Goal: Task Accomplishment & Management: Use online tool/utility

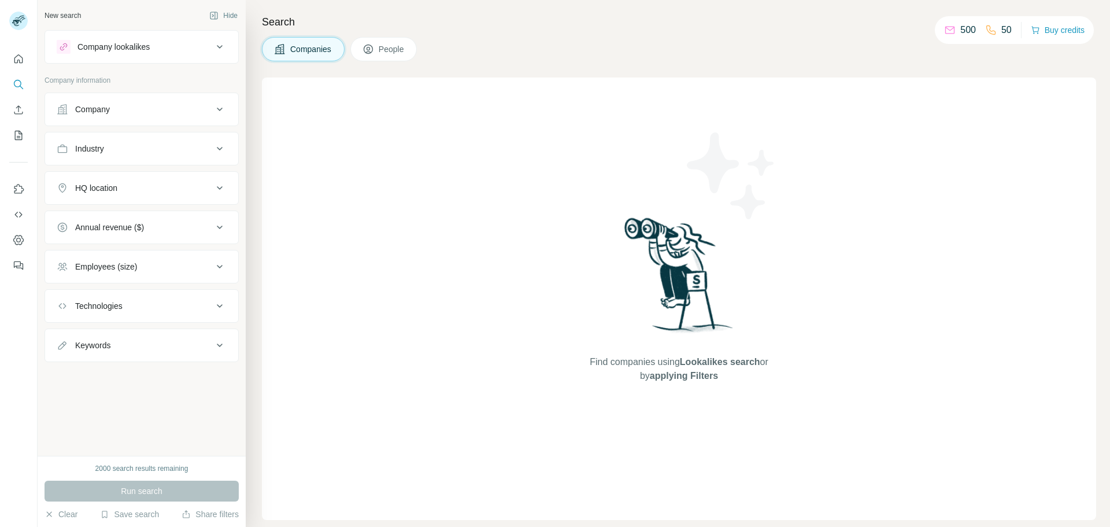
click at [160, 50] on div "Company lookalikes" at bounding box center [135, 47] width 156 height 14
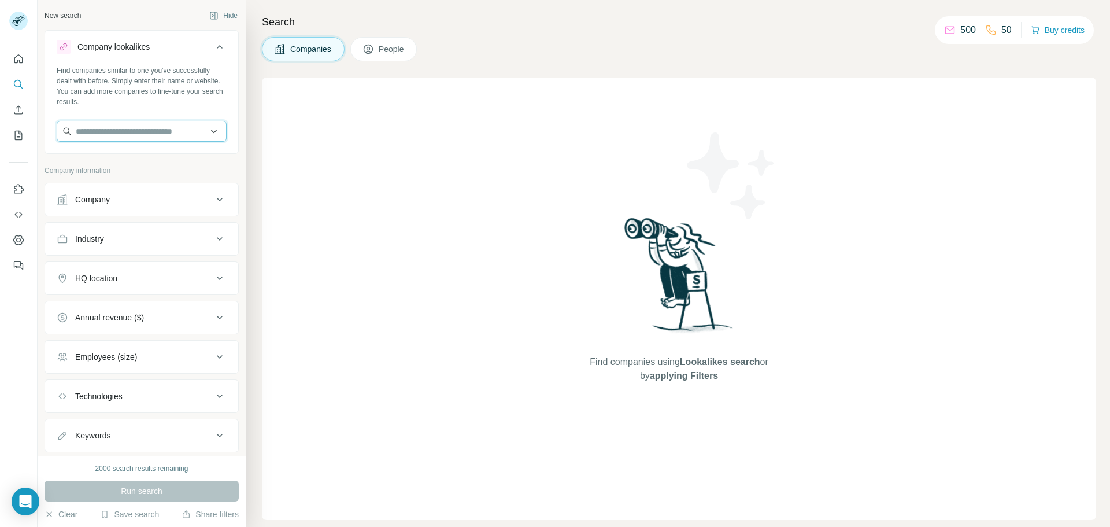
drag, startPoint x: 102, startPoint y: 137, endPoint x: 108, endPoint y: 134, distance: 6.0
click at [103, 137] on input "text" at bounding box center [142, 131] width 170 height 21
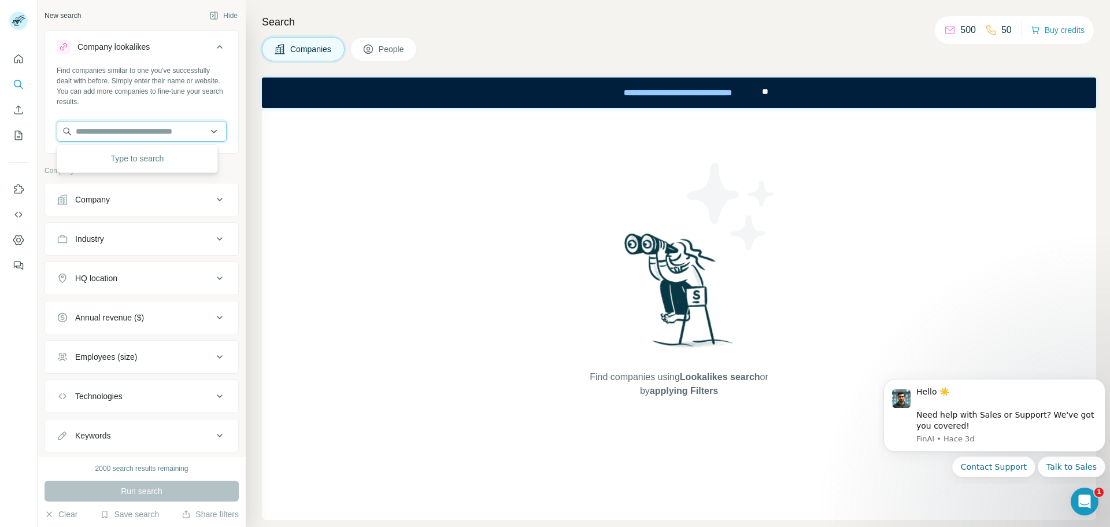
type input "*"
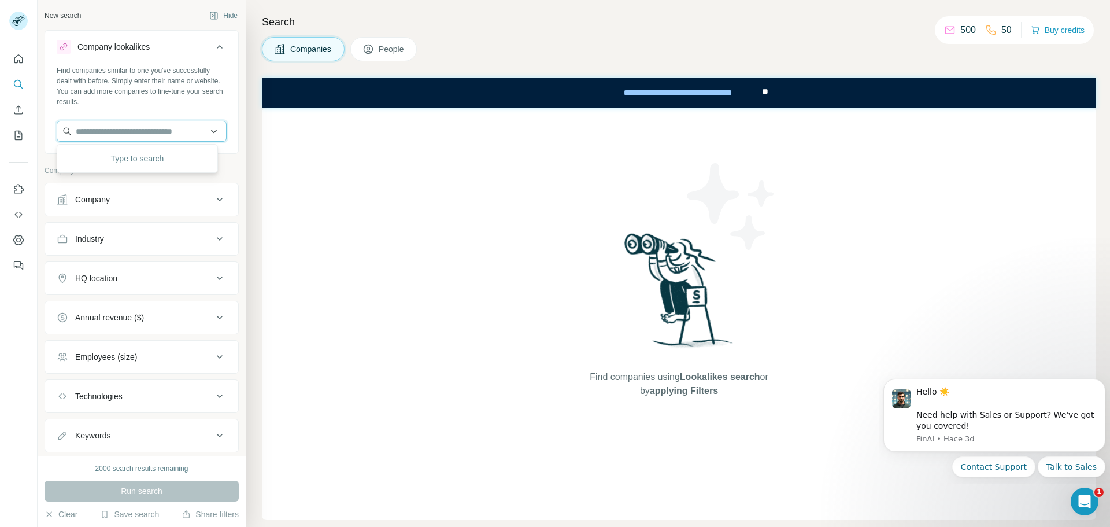
type input "*"
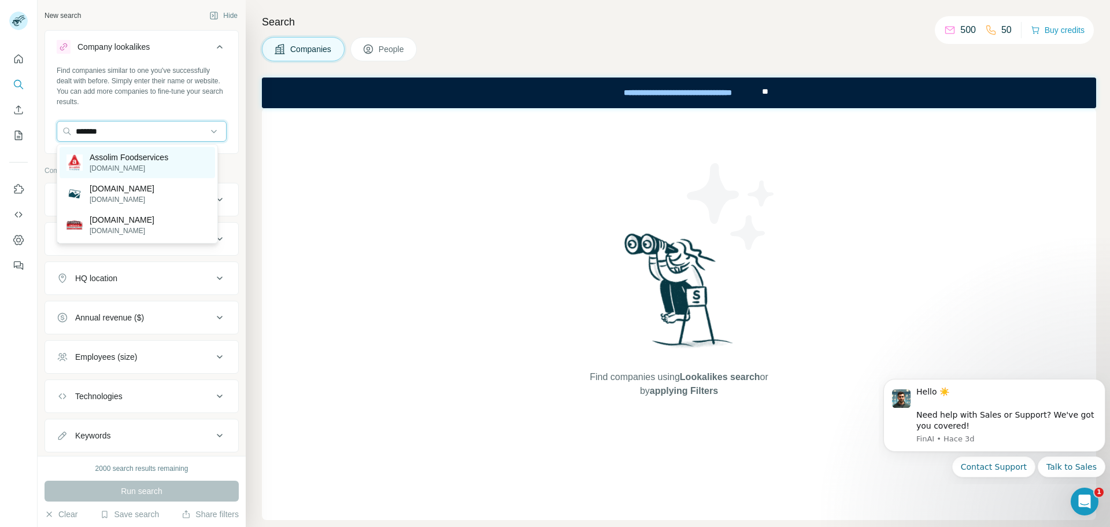
type input "*******"
click at [158, 164] on p "[DOMAIN_NAME]" at bounding box center [129, 168] width 79 height 10
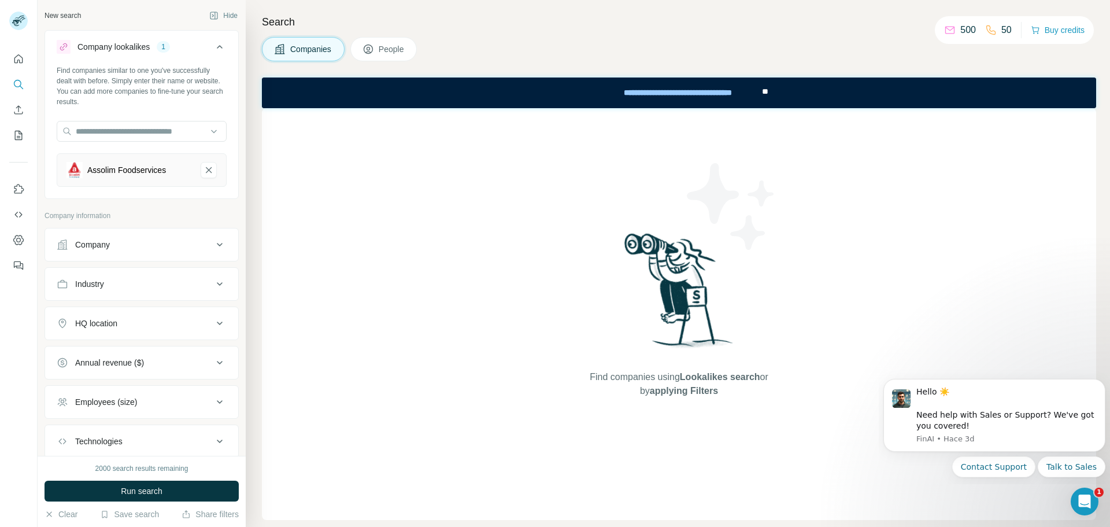
drag, startPoint x: 191, startPoint y: 494, endPoint x: 261, endPoint y: 487, distance: 69.7
click at [193, 492] on button "Run search" at bounding box center [142, 490] width 194 height 21
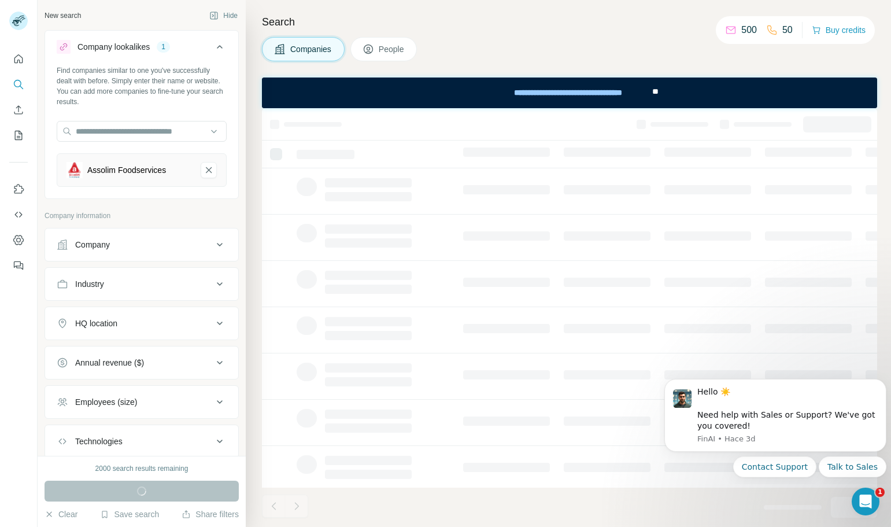
drag, startPoint x: 1094, startPoint y: 383, endPoint x: 1081, endPoint y: 442, distance: 60.3
drag, startPoint x: 1536, startPoint y: 759, endPoint x: 869, endPoint y: 464, distance: 729.3
drag, startPoint x: 1733, startPoint y: 934, endPoint x: 871, endPoint y: 490, distance: 970.1
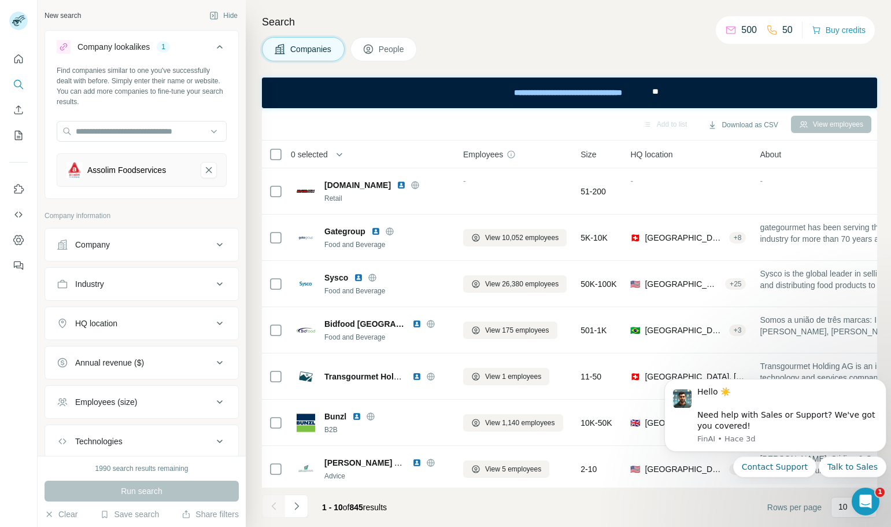
drag, startPoint x: 885, startPoint y: 447, endPoint x: 907, endPoint y: 194, distance: 254.1
click at [891, 194] on html "New search Hide Company lookalikes 1 Find companies similar to one you've succe…" at bounding box center [445, 319] width 891 height 638
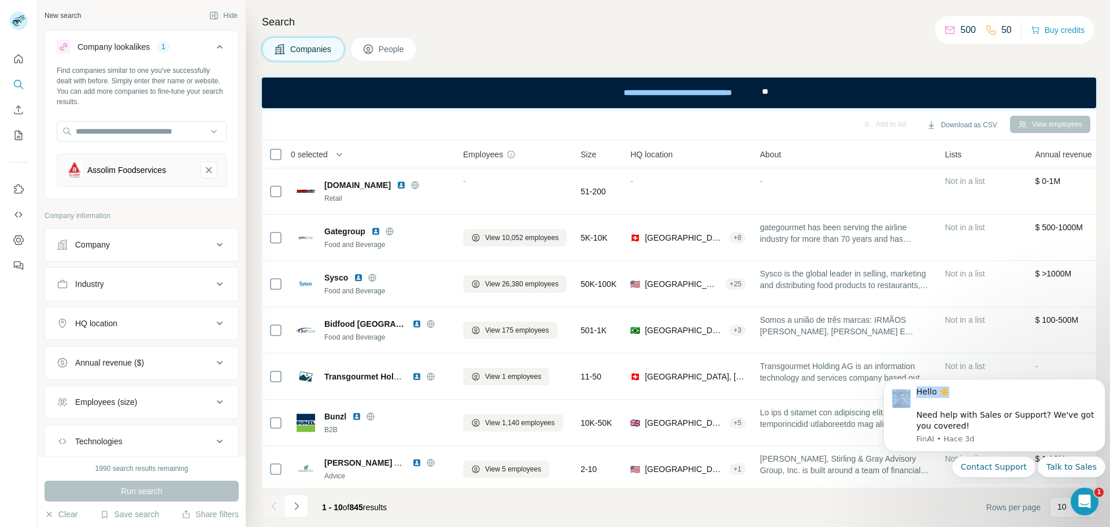
drag, startPoint x: 969, startPoint y: 388, endPoint x: 775, endPoint y: 540, distance: 246.7
click at [879, 484] on html "Hello ☀️ ​ Need help with Sales or Support? We've got you covered! [GEOGRAPHIC_…" at bounding box center [994, 426] width 231 height 116
click at [704, 513] on footer "1 - 10 of 845 results Rows per page 10" at bounding box center [679, 506] width 834 height 39
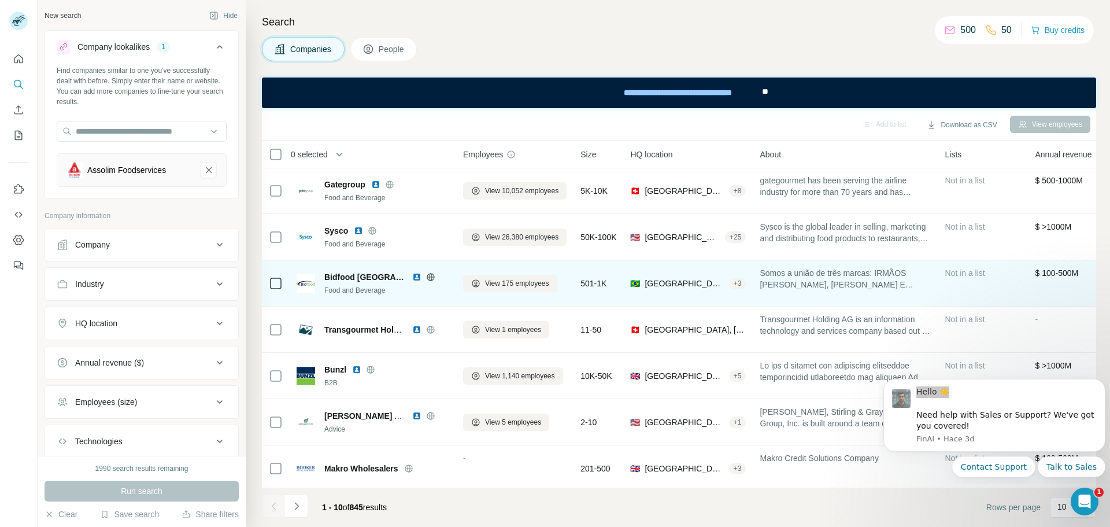
scroll to position [116, 0]
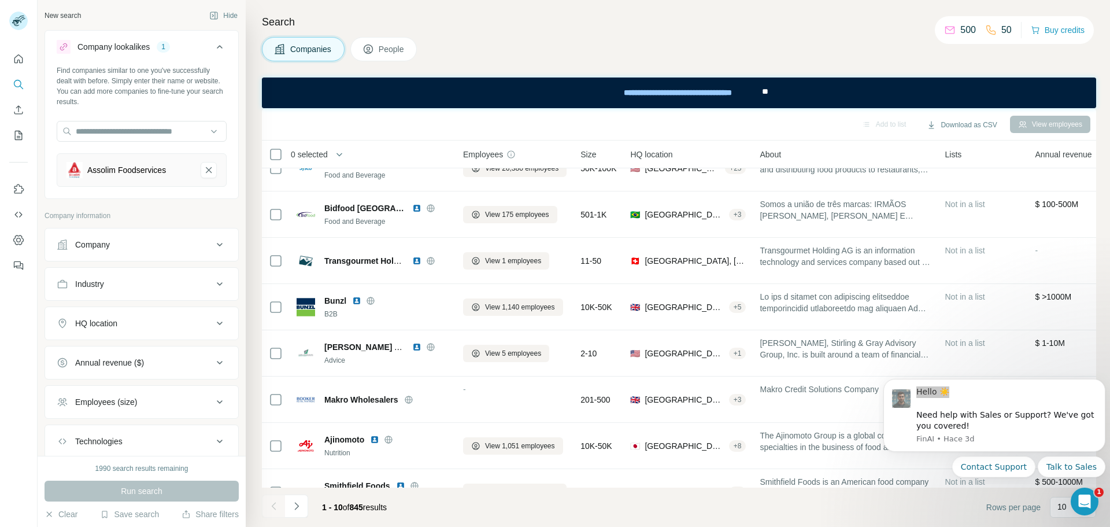
click at [108, 284] on div "Industry" at bounding box center [135, 284] width 156 height 12
click at [113, 314] on input at bounding box center [135, 312] width 143 height 13
type input "*"
click at [137, 268] on div "Industry" at bounding box center [142, 301] width 194 height 68
click at [121, 360] on div "HQ location" at bounding box center [135, 358] width 156 height 12
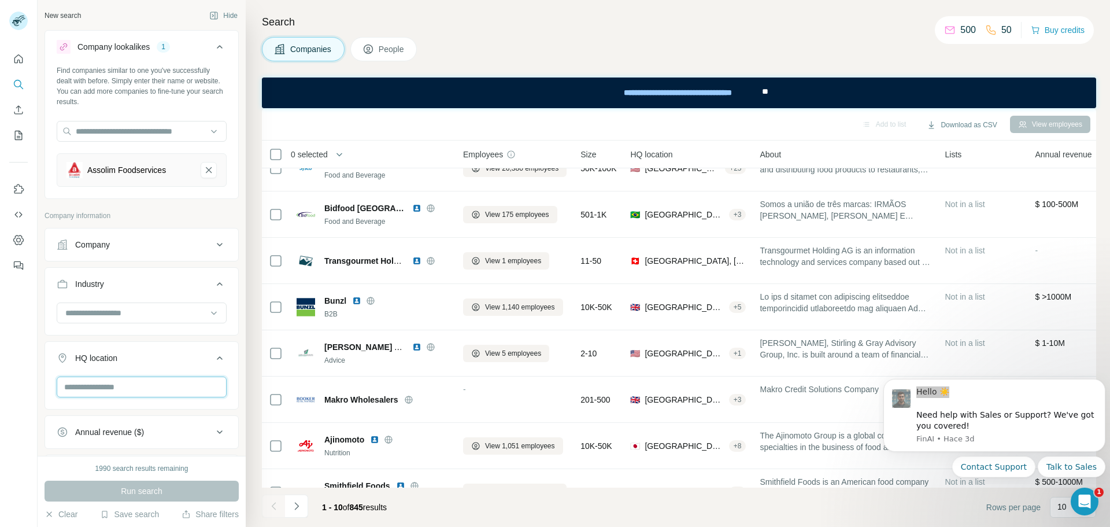
click at [115, 391] on input "text" at bounding box center [142, 386] width 170 height 21
drag, startPoint x: 113, startPoint y: 385, endPoint x: 43, endPoint y: 379, distance: 70.2
click at [43, 379] on div "New search Hide Company lookalikes 1 Find companies similar to one you've succe…" at bounding box center [142, 228] width 208 height 456
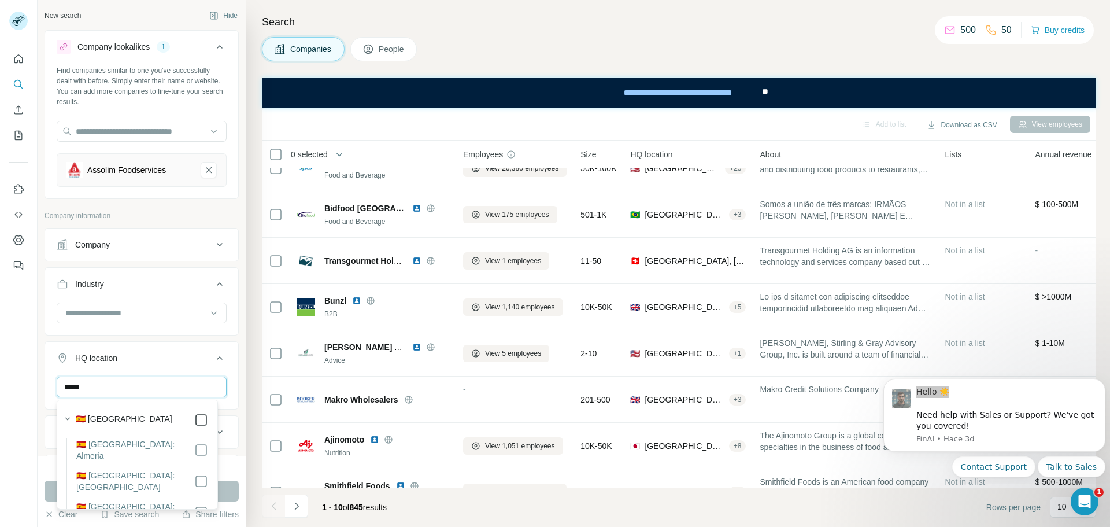
type input "*****"
click at [213, 357] on icon at bounding box center [220, 358] width 14 height 14
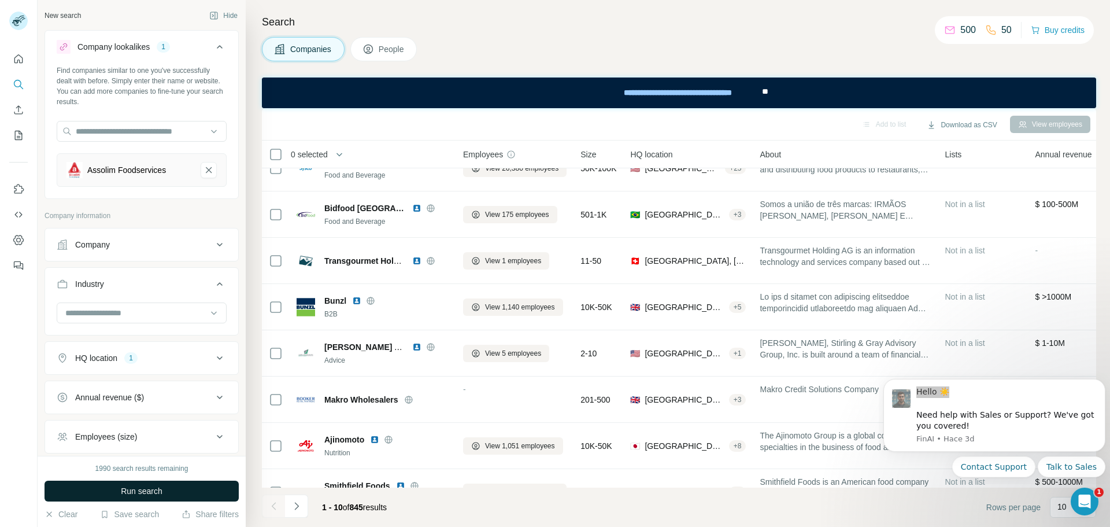
click at [164, 490] on button "Run search" at bounding box center [142, 490] width 194 height 21
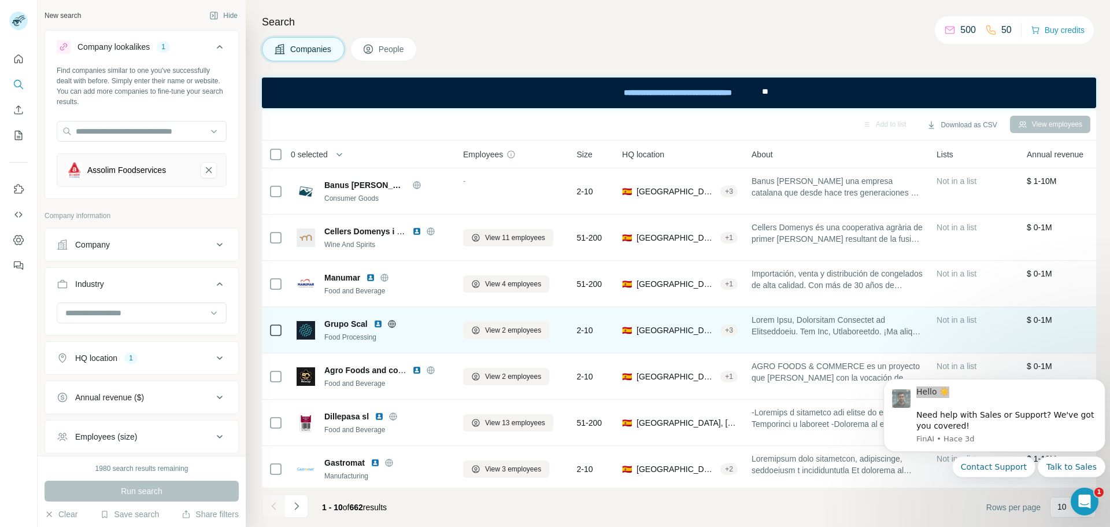
scroll to position [149, 0]
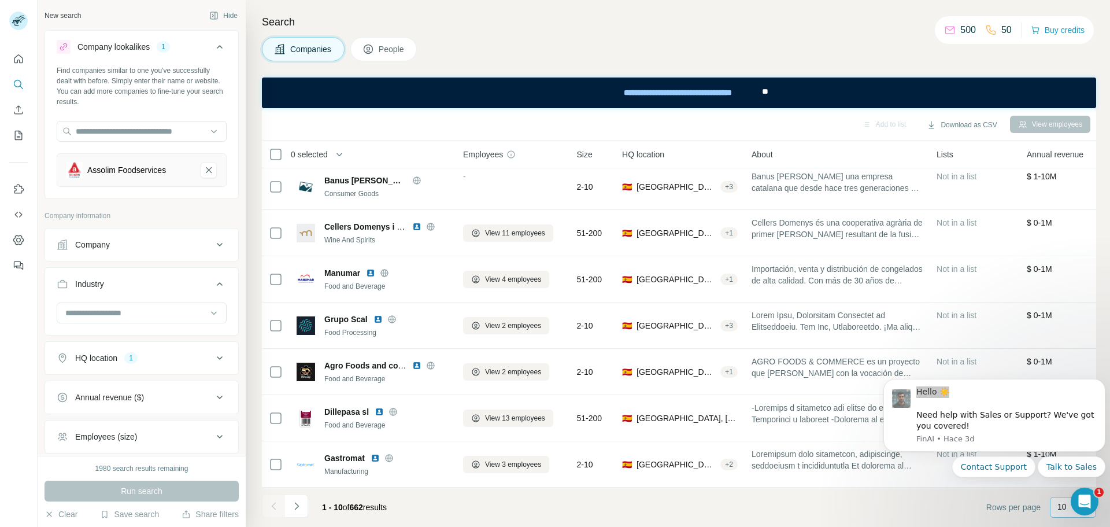
click at [1062, 508] on p "10" at bounding box center [1061, 507] width 9 height 12
drag, startPoint x: 902, startPoint y: 514, endPoint x: 919, endPoint y: 498, distance: 23.3
click at [902, 513] on footer "1 - 10 of 662 results Rows per page 10" at bounding box center [679, 506] width 834 height 39
click at [1039, 393] on div "Hello ☀️ ​ Need help with Sales or Support? We've got you covered!" at bounding box center [1006, 408] width 180 height 45
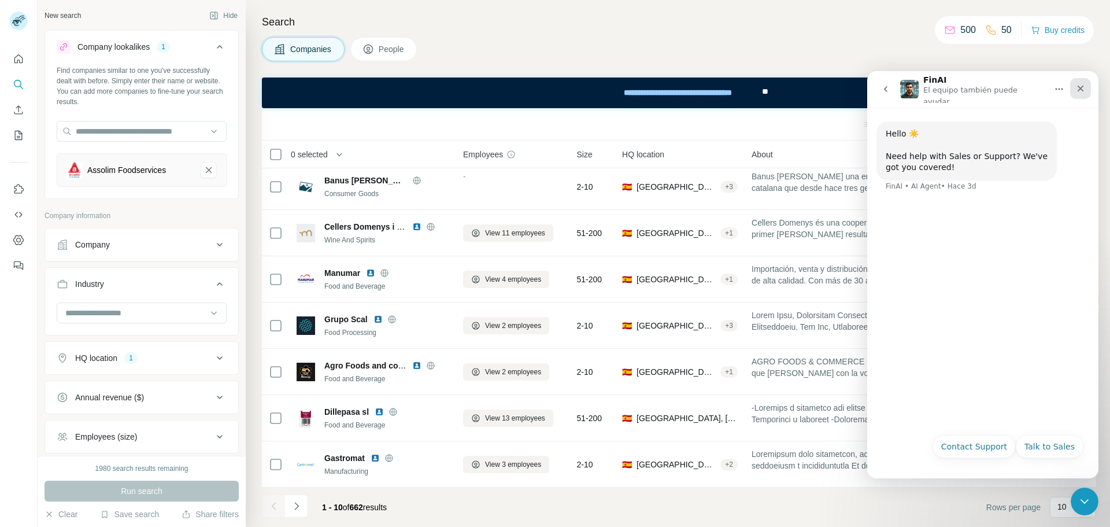
click at [1082, 81] on div "Cerrar" at bounding box center [1080, 88] width 21 height 21
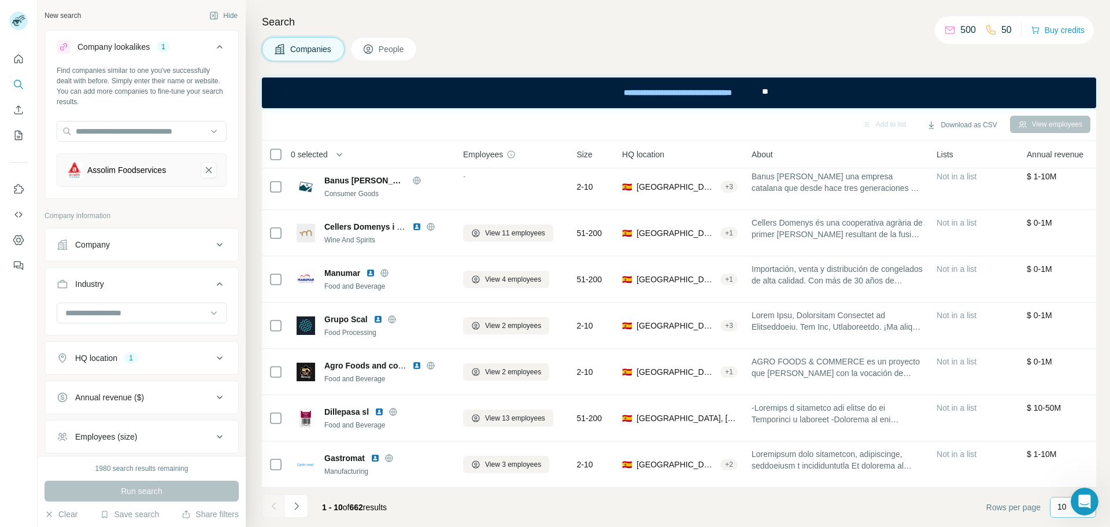
click at [1060, 507] on p "10" at bounding box center [1061, 507] width 9 height 12
drag, startPoint x: 1069, startPoint y: 419, endPoint x: 1100, endPoint y: 450, distance: 43.7
click at [1068, 419] on p "60" at bounding box center [1064, 419] width 9 height 12
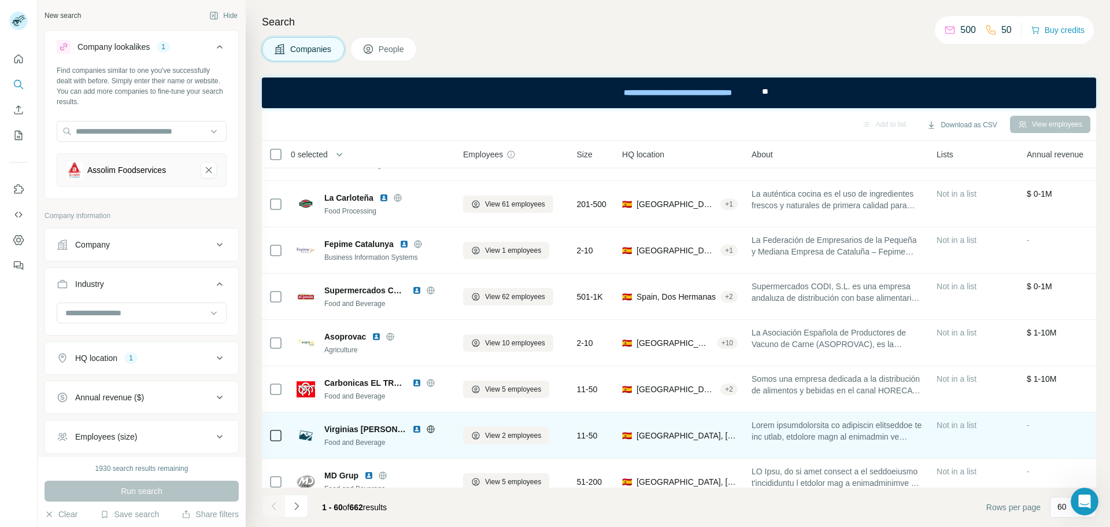
scroll to position [1074, 0]
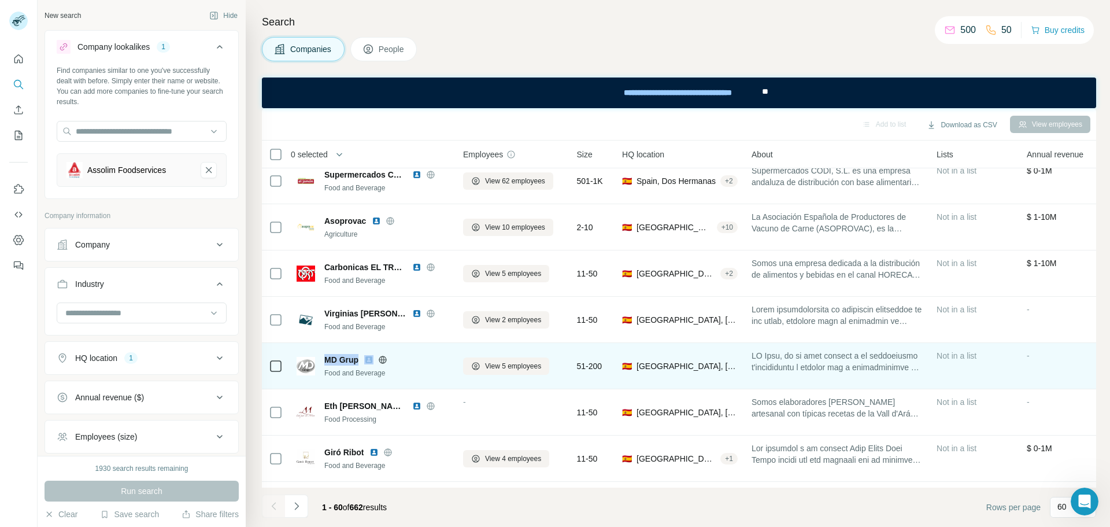
drag, startPoint x: 326, startPoint y: 360, endPoint x: 361, endPoint y: 358, distance: 34.7
click at [362, 358] on div "MD Grup" at bounding box center [386, 360] width 125 height 12
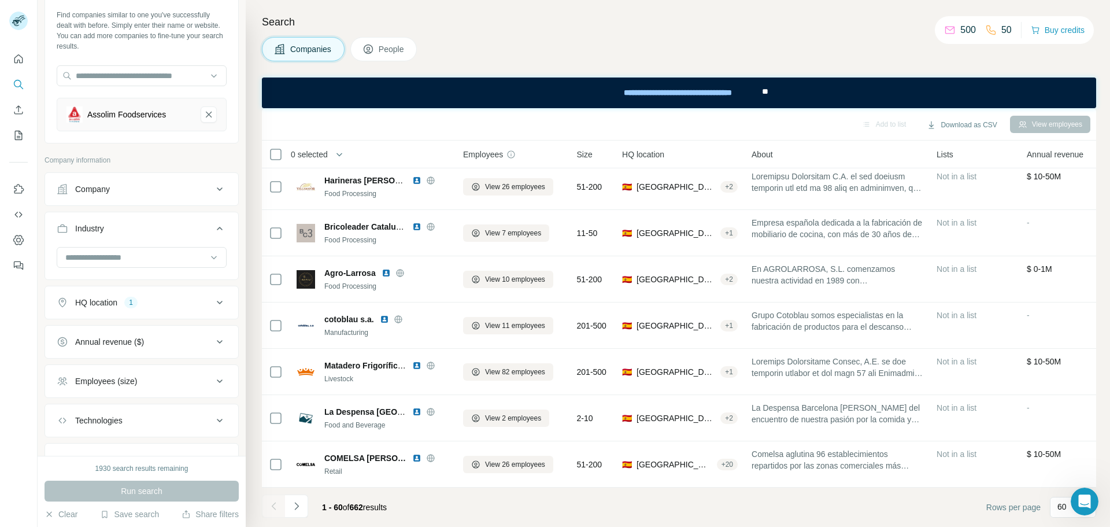
scroll to position [109, 0]
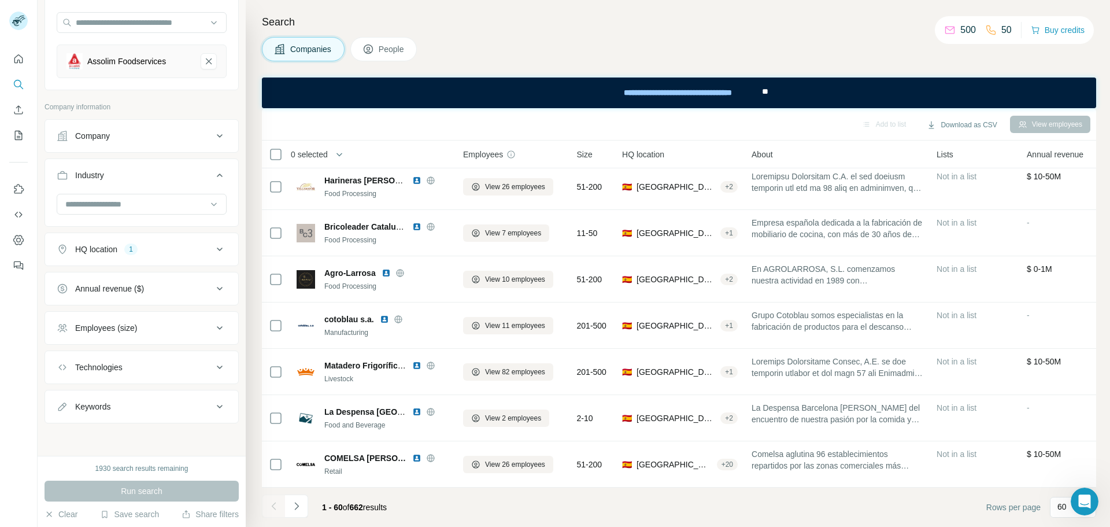
drag, startPoint x: 113, startPoint y: 257, endPoint x: 154, endPoint y: 354, distance: 105.7
click at [113, 256] on button "HQ location 1" at bounding box center [141, 249] width 193 height 28
click at [137, 286] on input "text" at bounding box center [142, 278] width 170 height 21
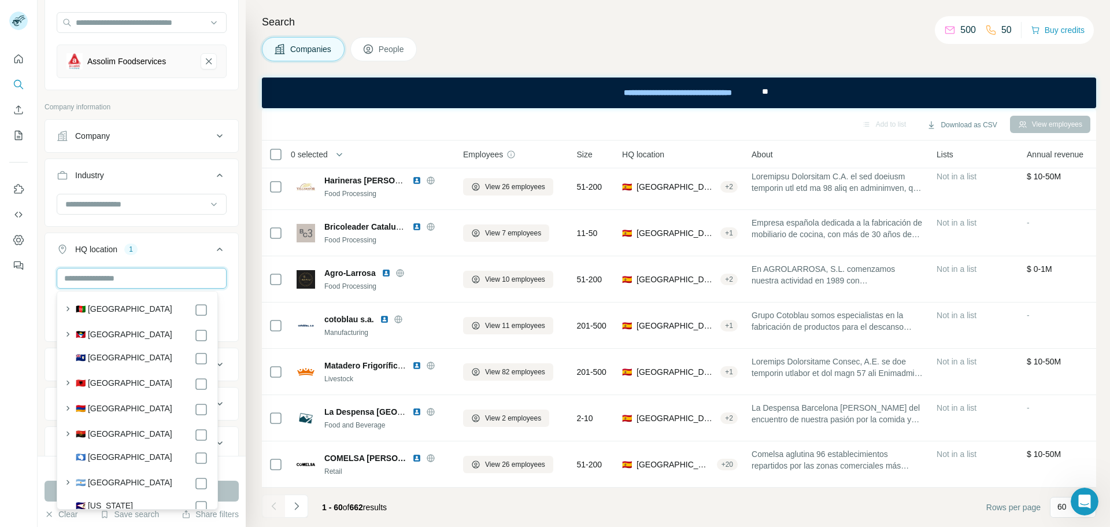
scroll to position [0, 0]
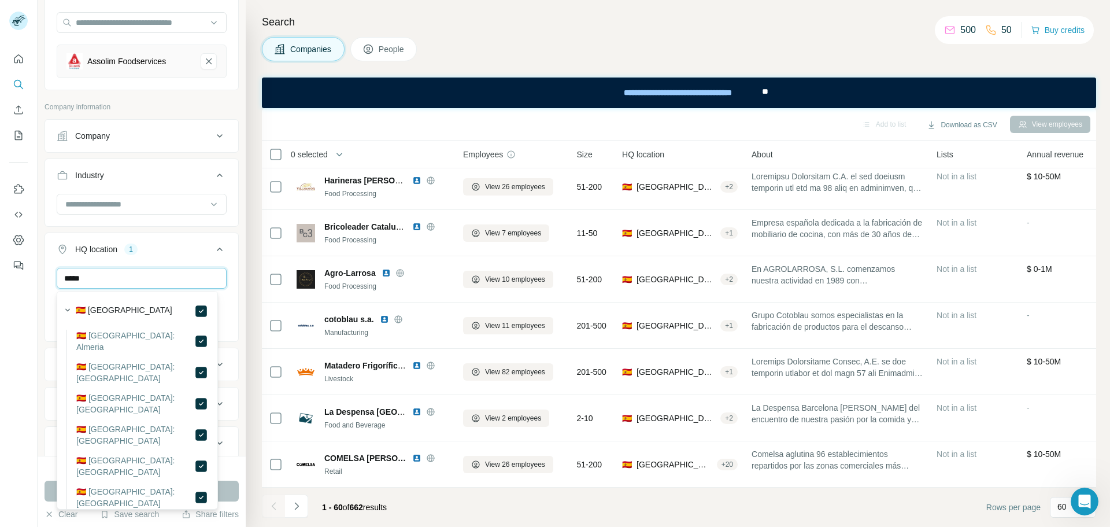
type input "*****"
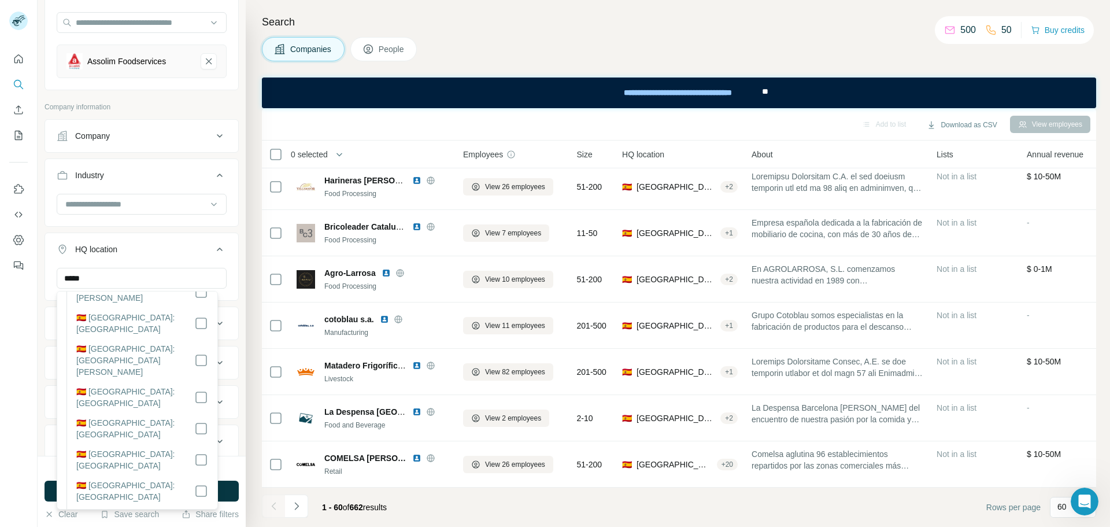
scroll to position [1028, 0]
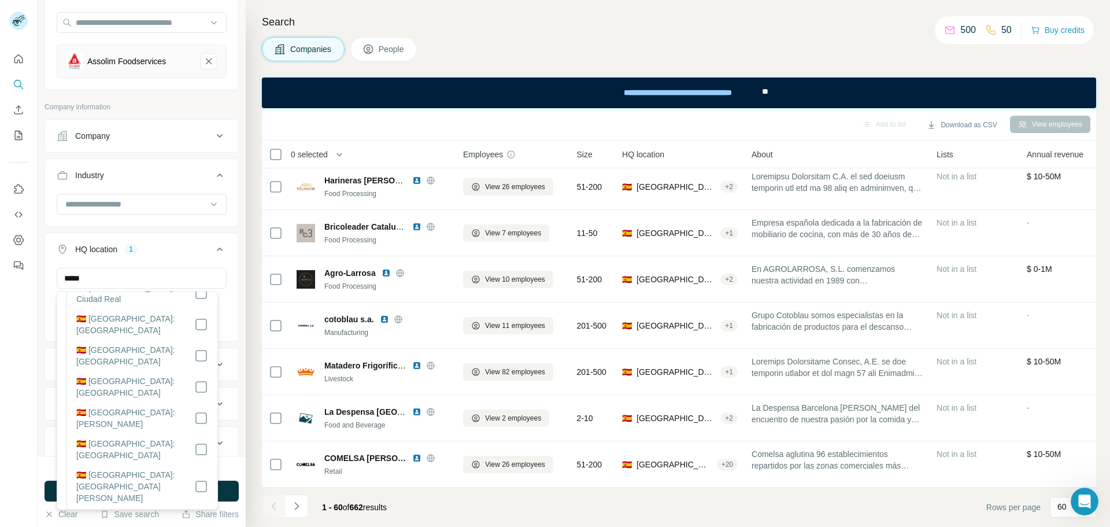
scroll to position [854, 0]
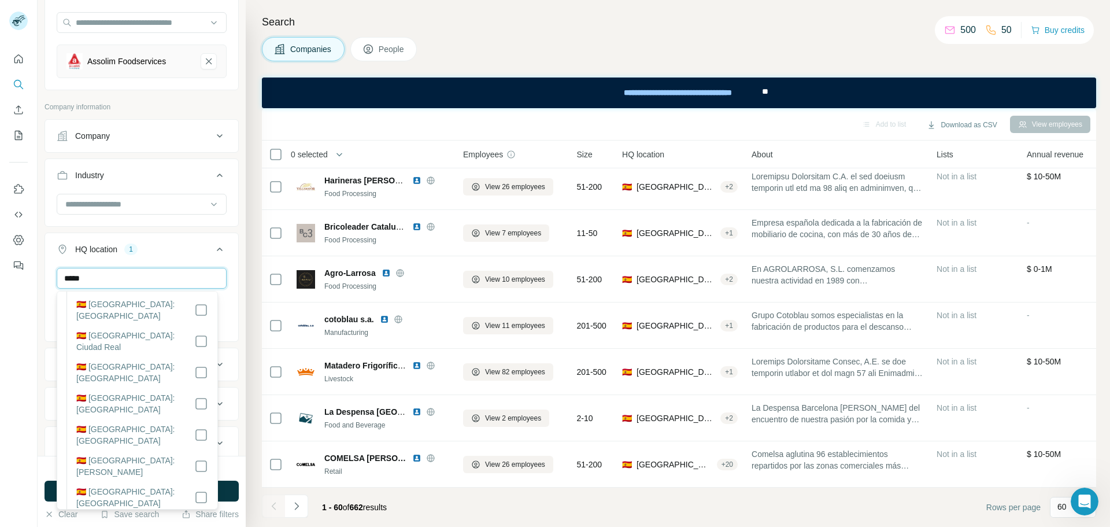
click at [117, 285] on input "*****" at bounding box center [142, 278] width 170 height 21
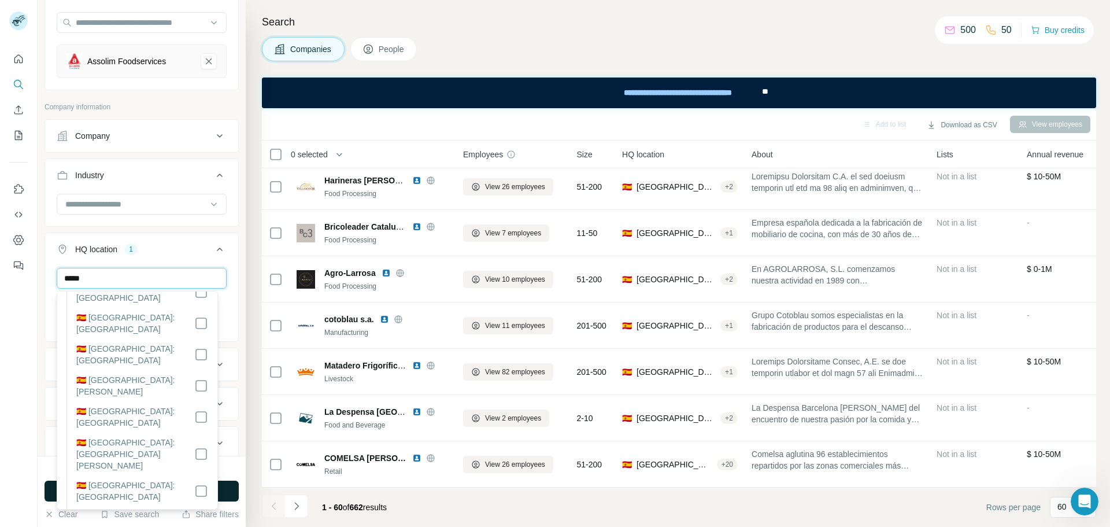
scroll to position [1028, 0]
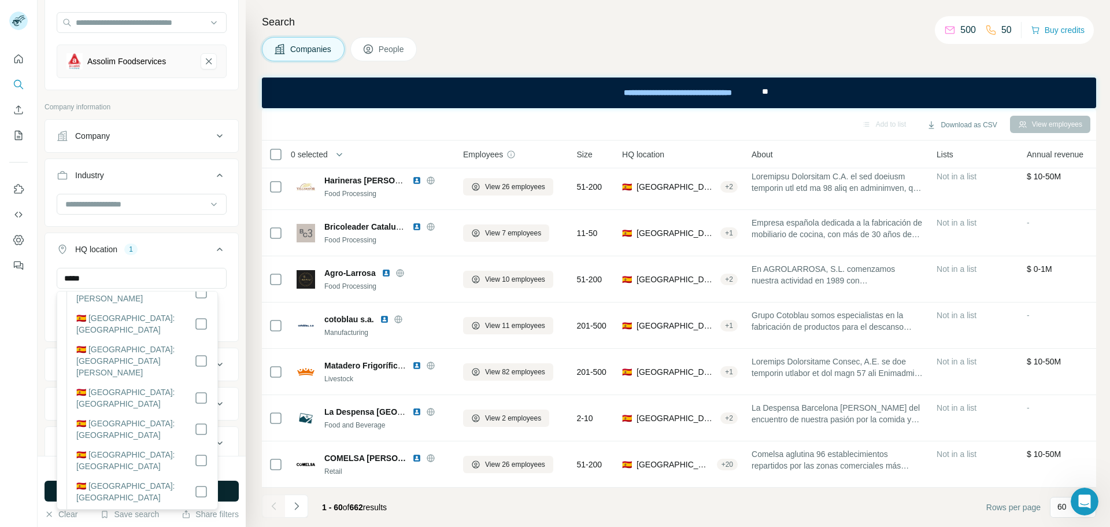
click at [226, 485] on button "Run search" at bounding box center [142, 490] width 194 height 21
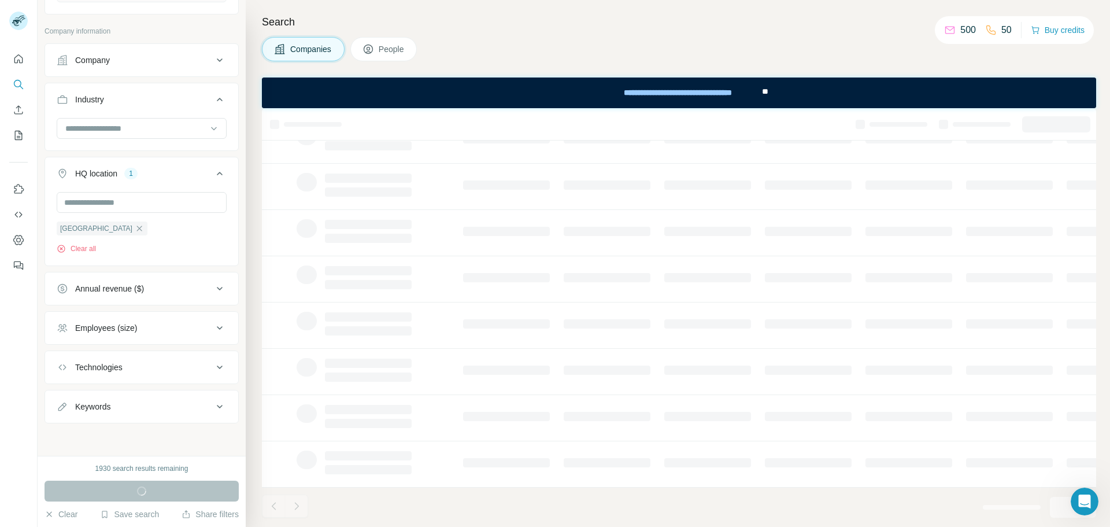
scroll to position [0, 0]
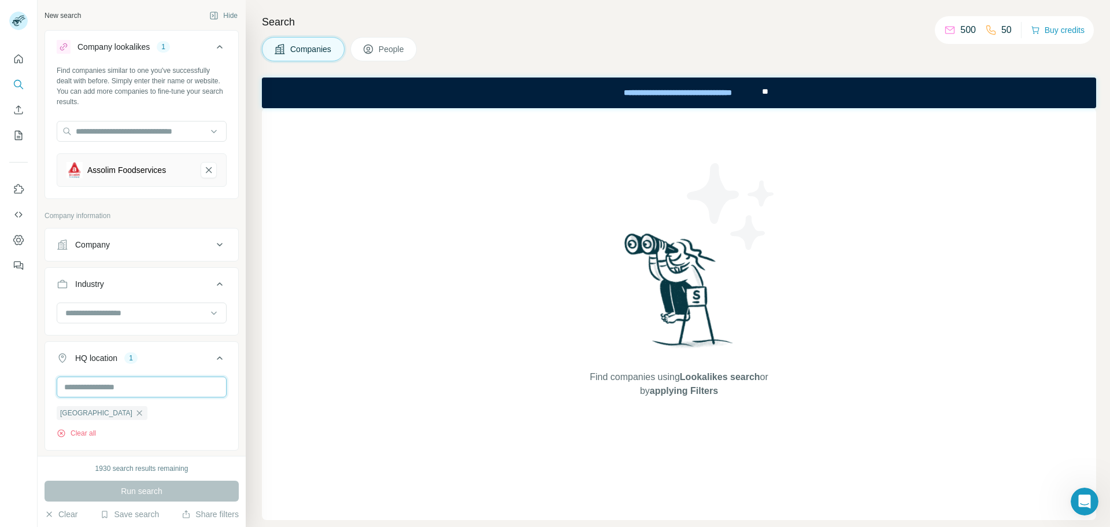
click at [108, 381] on input "text" at bounding box center [142, 386] width 170 height 21
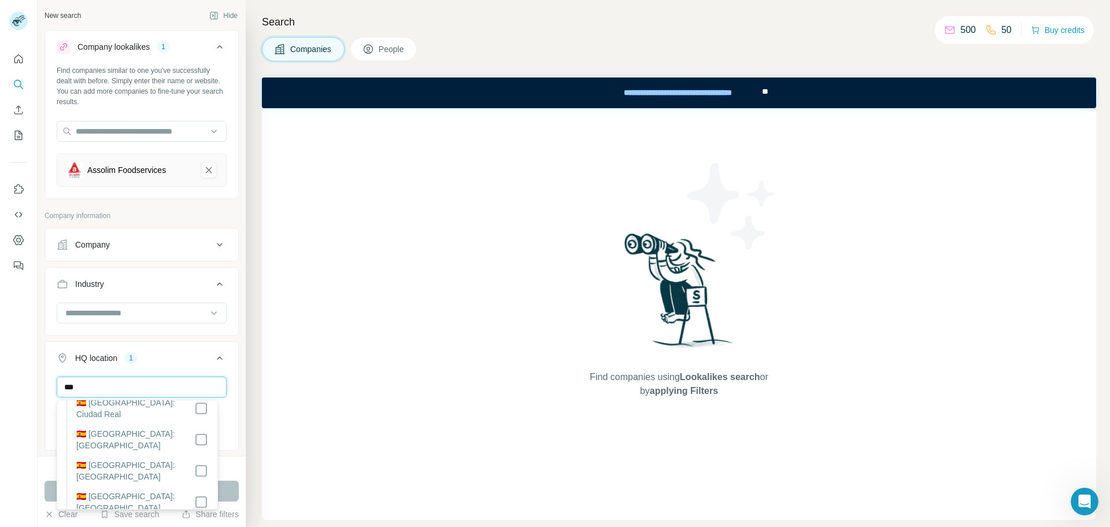
scroll to position [1028, 0]
type input "*****"
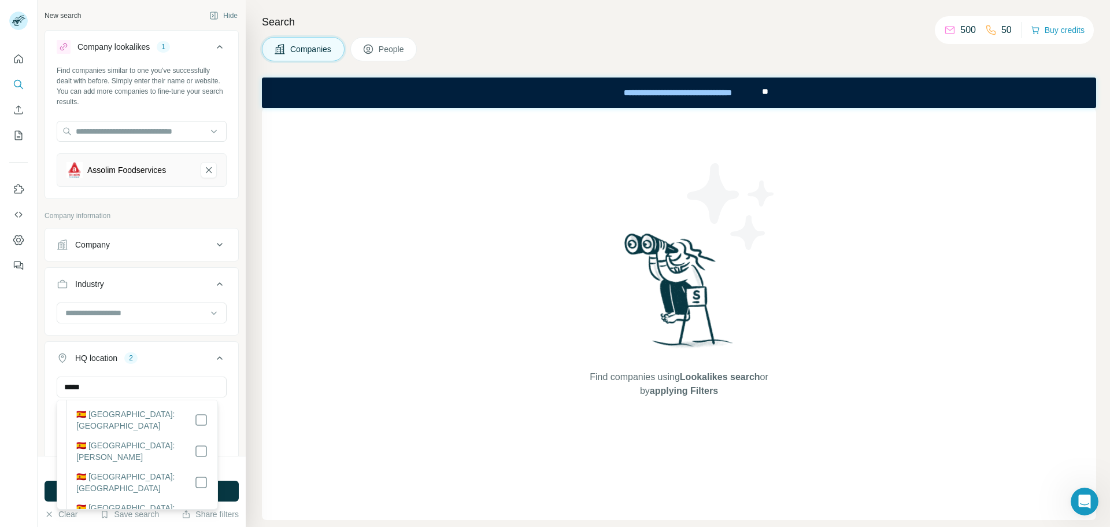
scroll to position [970, 0]
click at [223, 487] on button "Run search" at bounding box center [142, 490] width 194 height 21
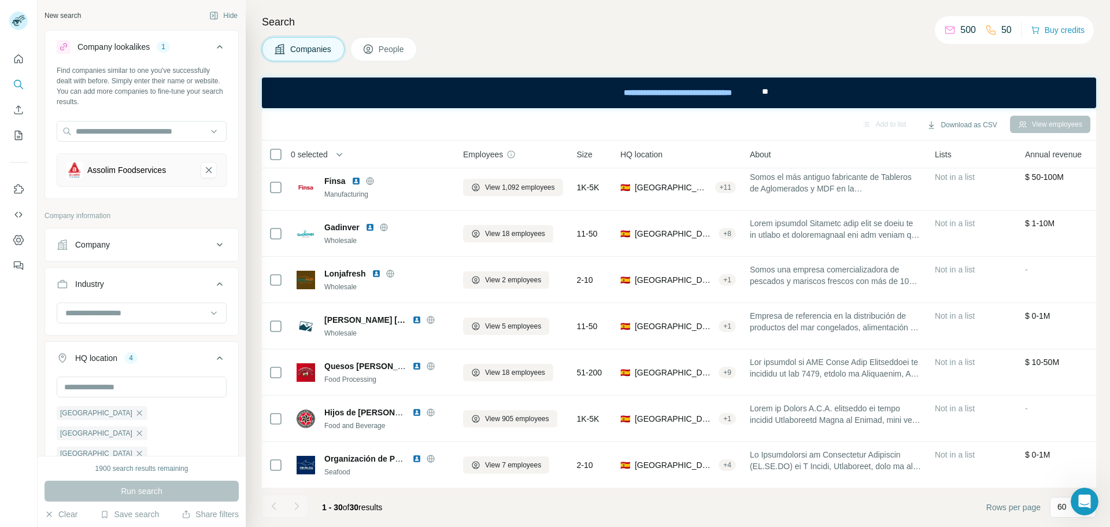
scroll to position [901, 0]
